Goal: Register for event/course

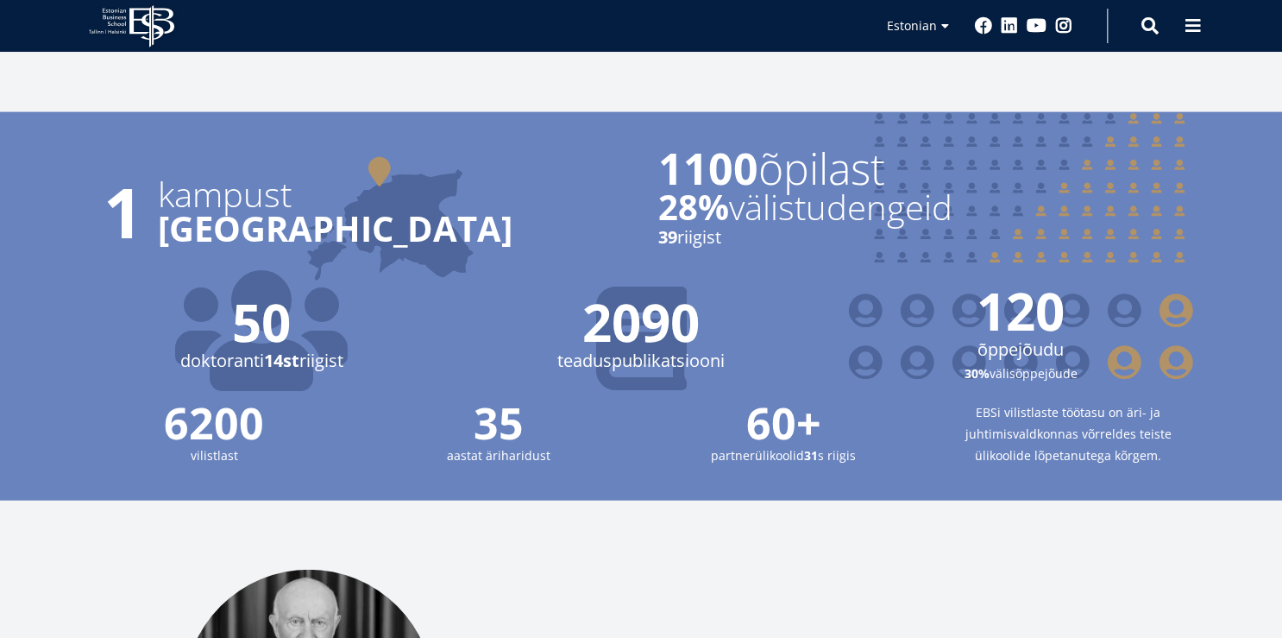
scroll to position [1726, 0]
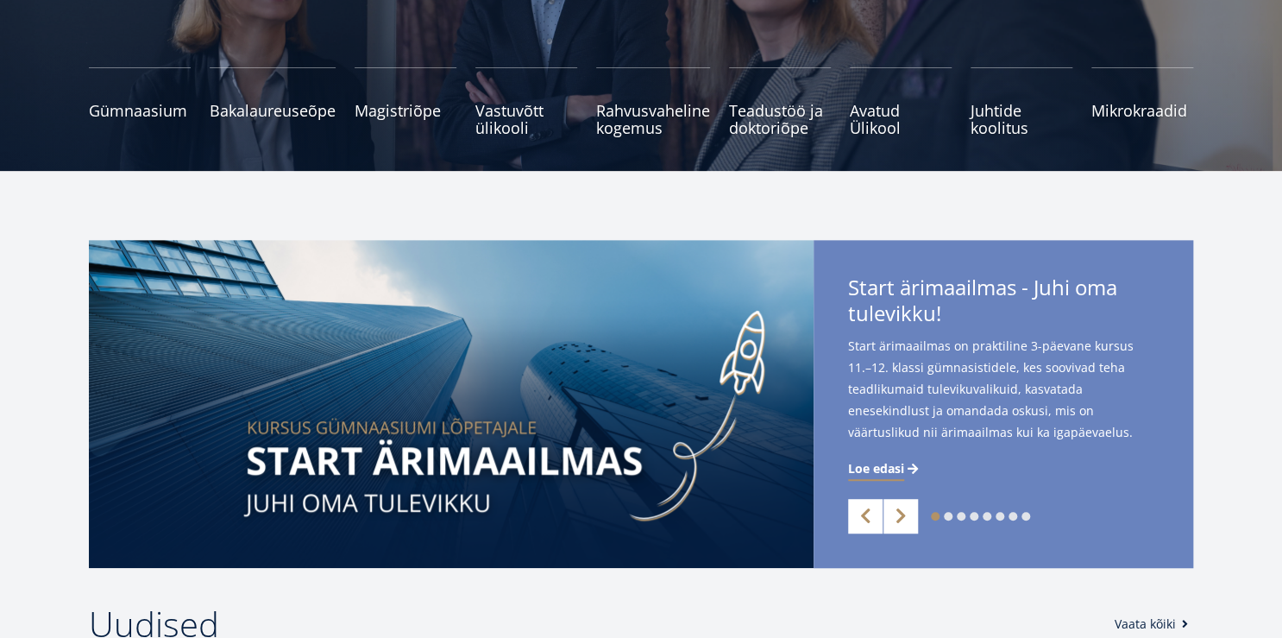
scroll to position [0, 0]
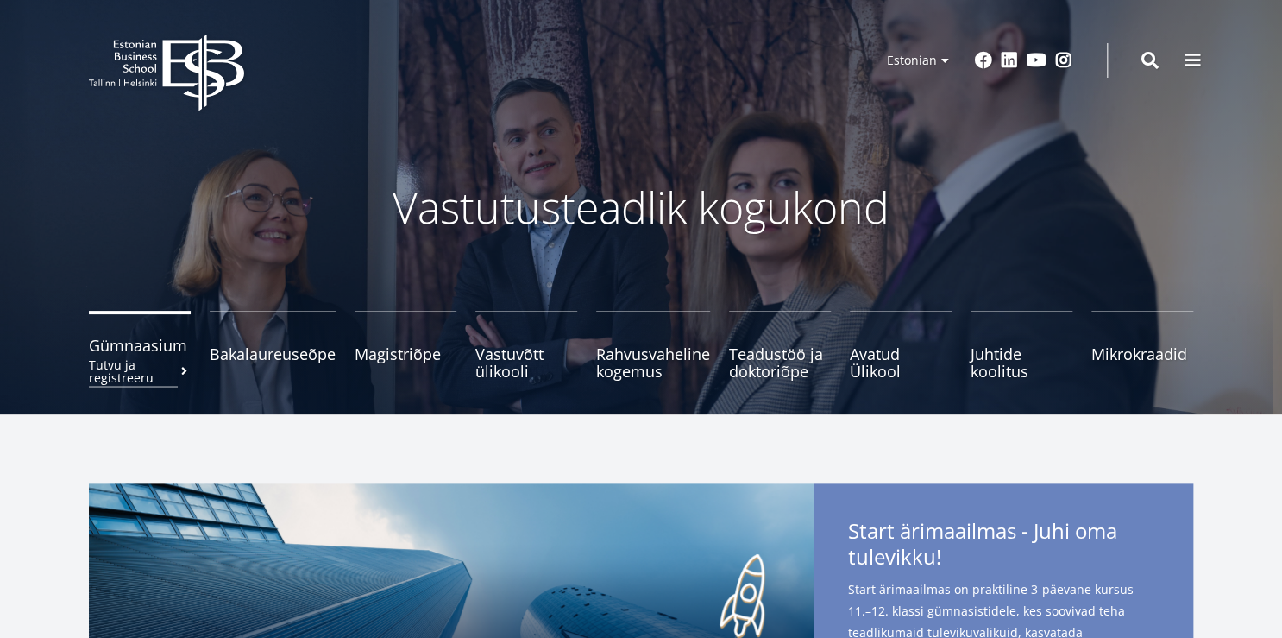
click at [135, 350] on span "Gümnaasium Tutvu ja registreeru" at bounding box center [140, 345] width 102 height 17
click at [176, 352] on span "Gümnaasium Tutvu ja registreeru" at bounding box center [140, 345] width 102 height 17
